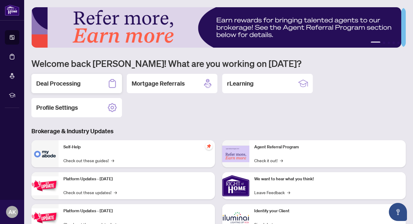
click at [84, 91] on div "Deal Processing" at bounding box center [76, 83] width 91 height 19
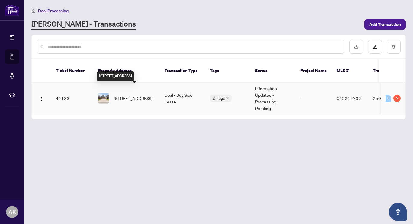
click at [142, 97] on span "[STREET_ADDRESS]" at bounding box center [133, 98] width 39 height 7
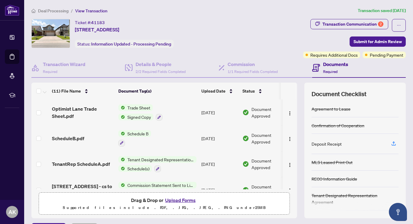
scroll to position [193, 0]
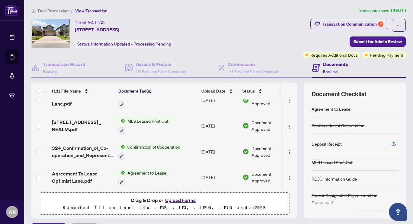
click at [183, 201] on button "Upload Forms" at bounding box center [180, 201] width 34 height 8
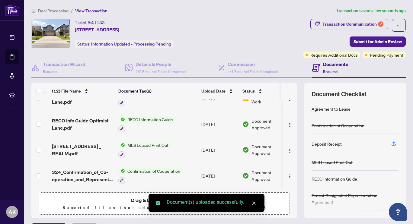
click at [139, 203] on span "Drag & Drop or Upload Forms" at bounding box center [164, 201] width 66 height 8
click at [252, 203] on icon "close" at bounding box center [254, 203] width 4 height 4
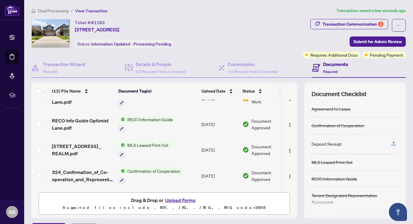
click at [189, 201] on button "Upload Forms" at bounding box center [180, 201] width 34 height 8
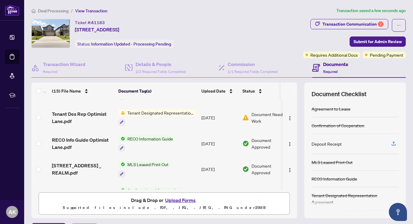
drag, startPoint x: 290, startPoint y: 160, endPoint x: 290, endPoint y: 164, distance: 3.6
click at [290, 164] on td at bounding box center [290, 169] width 14 height 26
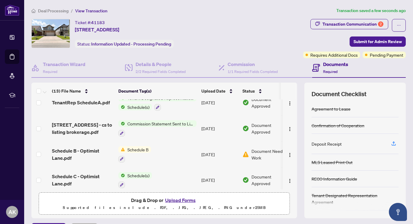
scroll to position [0, 0]
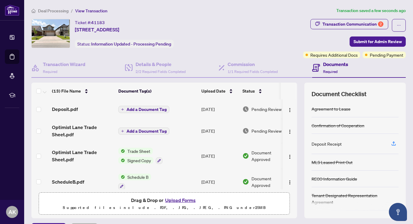
click at [145, 109] on span "Add a Document Tag" at bounding box center [146, 109] width 40 height 4
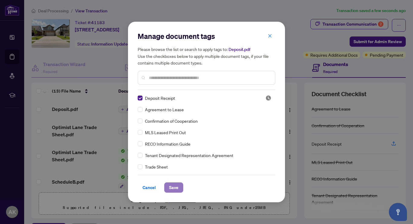
click at [169, 186] on span "Save" at bounding box center [173, 188] width 9 height 10
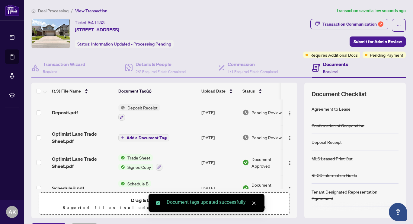
click at [155, 138] on span "Add a Document Tag" at bounding box center [146, 138] width 40 height 4
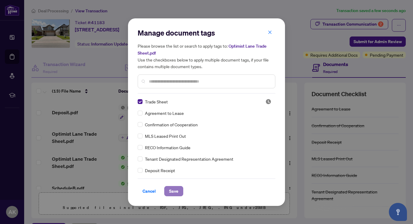
click at [173, 191] on span "Save" at bounding box center [173, 192] width 9 height 10
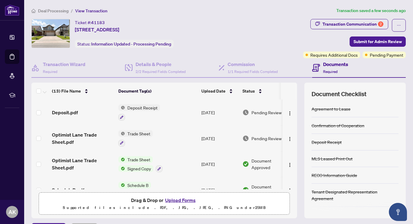
drag, startPoint x: 364, startPoint y: 39, endPoint x: 325, endPoint y: 37, distance: 39.0
click at [325, 37] on div "Transaction Communication 2 Submit for Admin Review Requires Additional Docs Pe…" at bounding box center [354, 38] width 103 height 39
click at [365, 42] on span "Submit for Admin Review" at bounding box center [377, 42] width 48 height 10
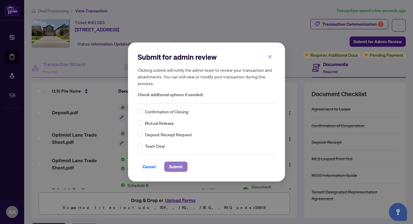
click at [169, 165] on span "Submit" at bounding box center [176, 167] width 14 height 10
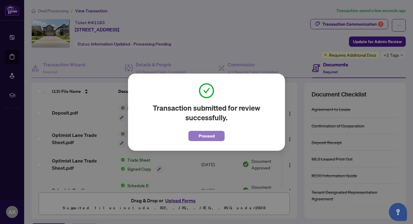
click at [205, 136] on span "Proceed" at bounding box center [207, 136] width 16 height 10
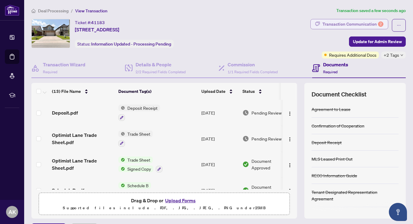
click at [346, 24] on div "Transaction Communication 2" at bounding box center [352, 24] width 61 height 10
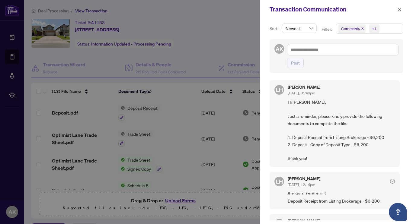
click at [212, 37] on div at bounding box center [206, 112] width 413 height 224
